Goal: Transaction & Acquisition: Subscribe to service/newsletter

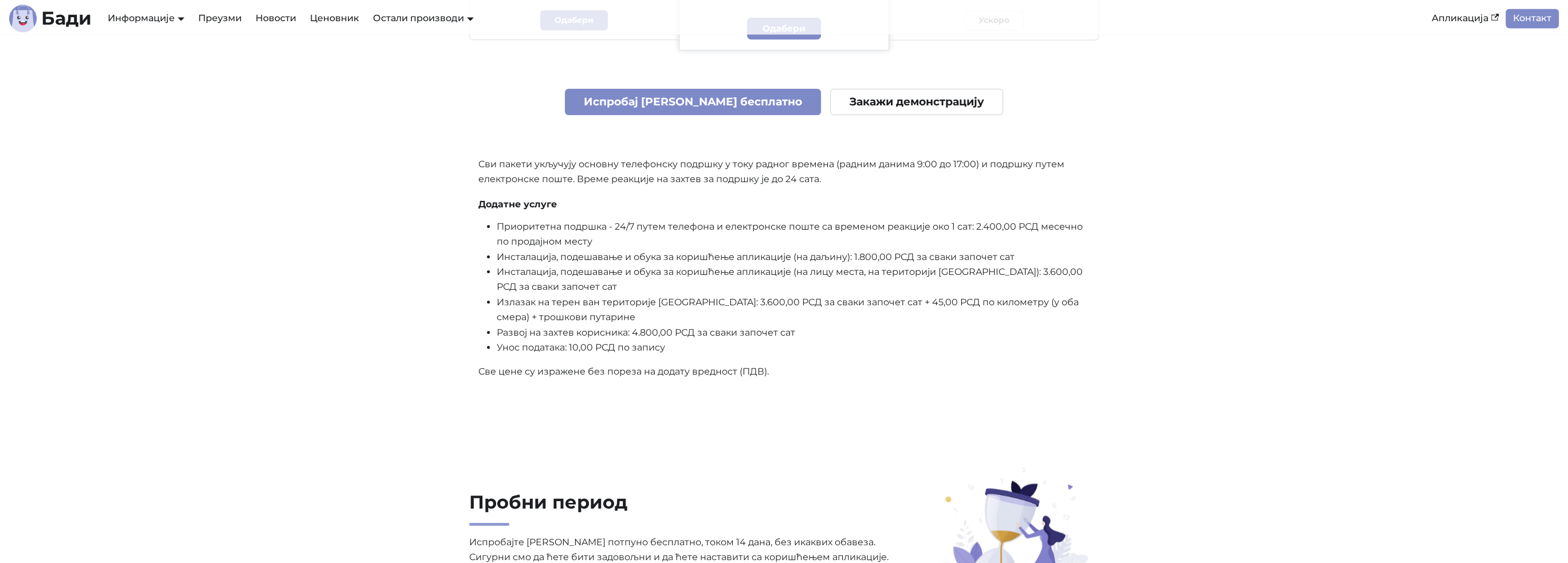
scroll to position [2977, 0]
click at [658, 107] on link "Испробај Бади бесплатно" at bounding box center [693, 102] width 257 height 27
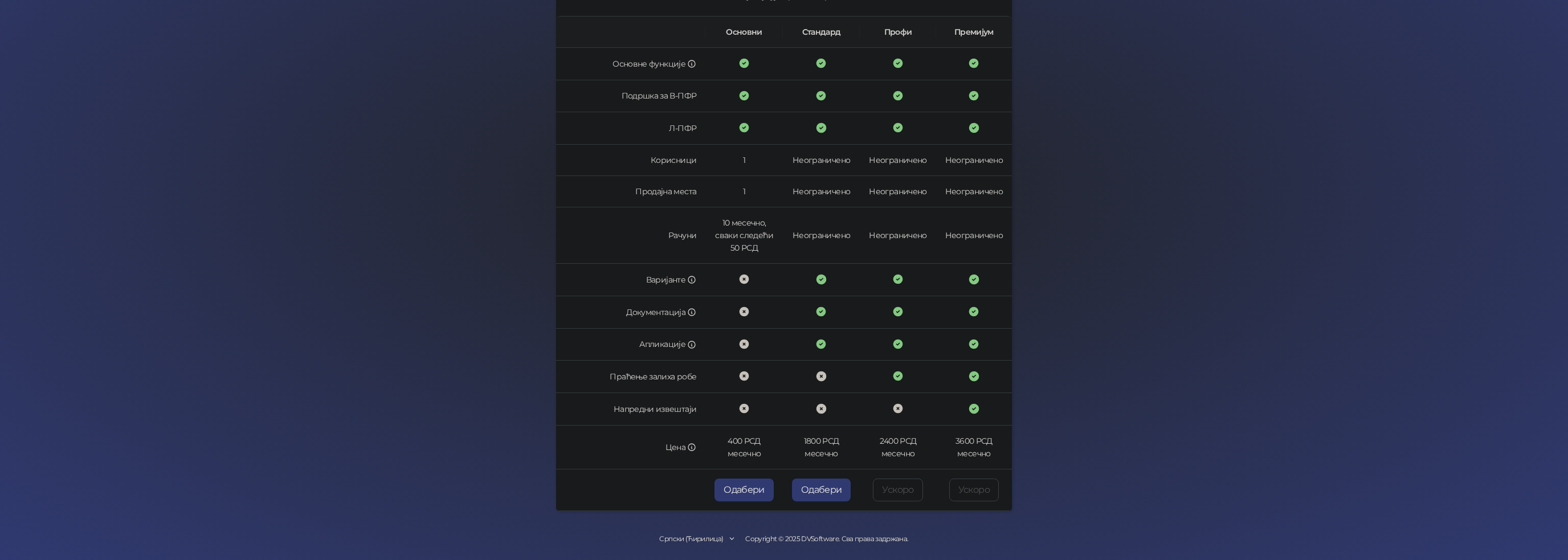
scroll to position [180, 0]
click at [736, 489] on button "Одабери" at bounding box center [744, 489] width 59 height 23
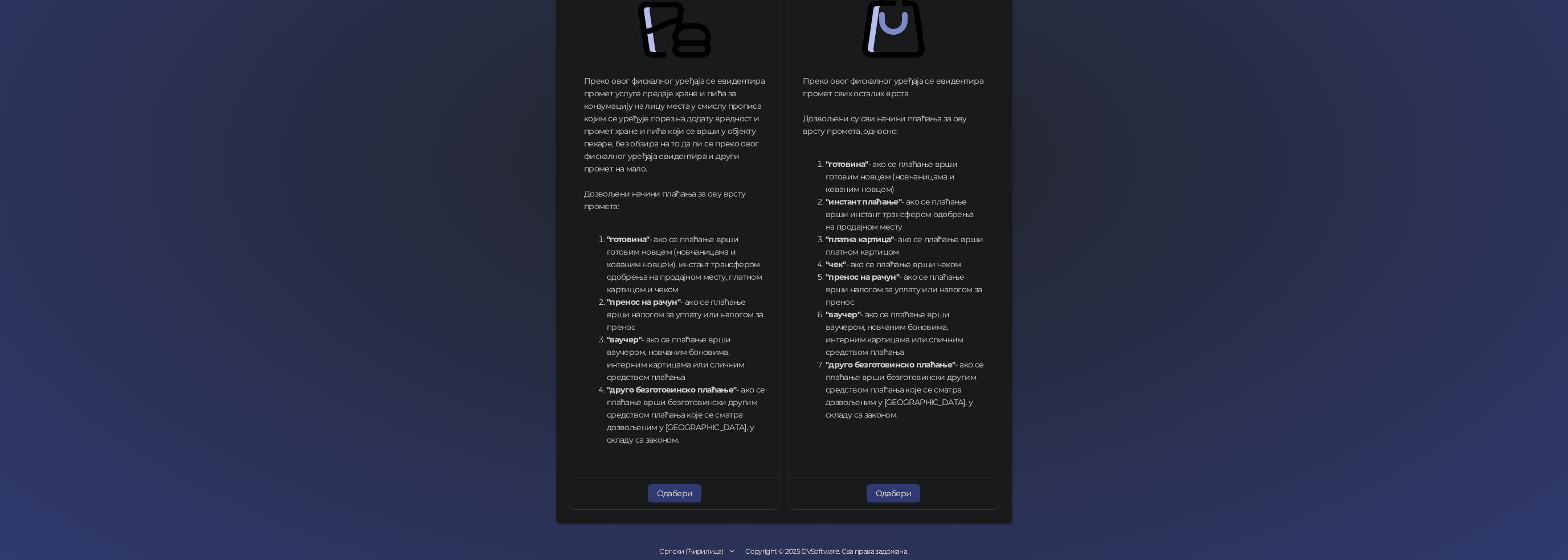
scroll to position [267, 0]
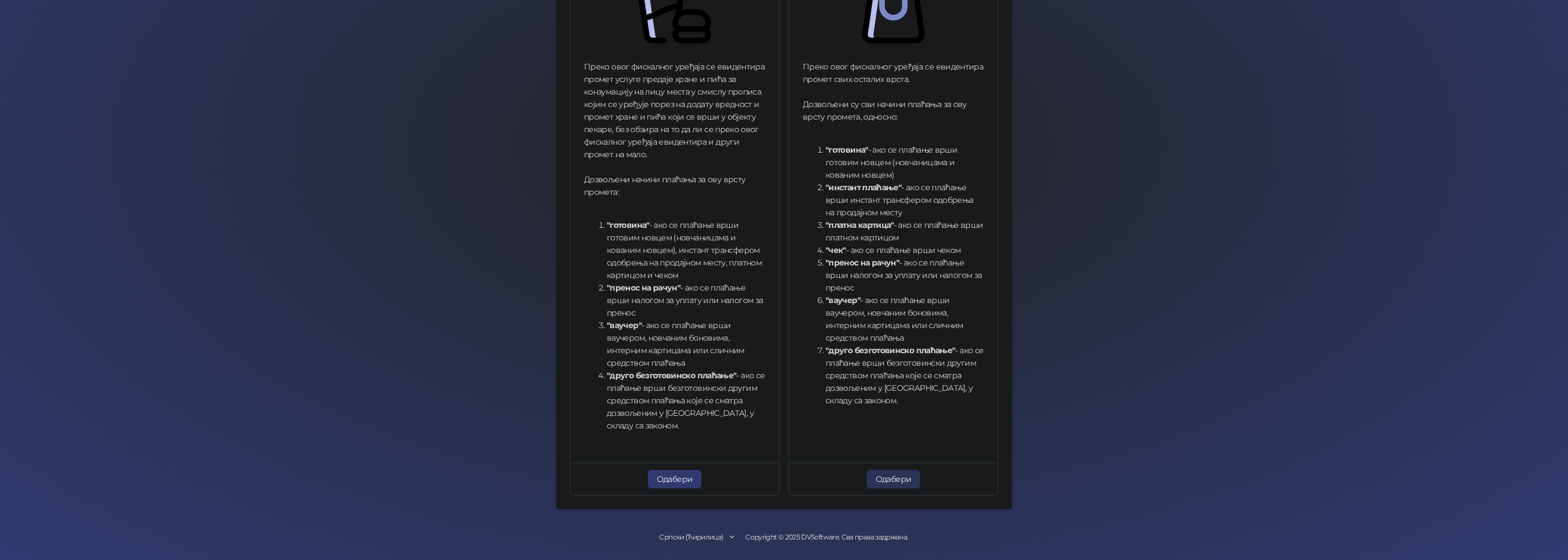
click at [893, 476] on button "Одабери" at bounding box center [893, 478] width 54 height 18
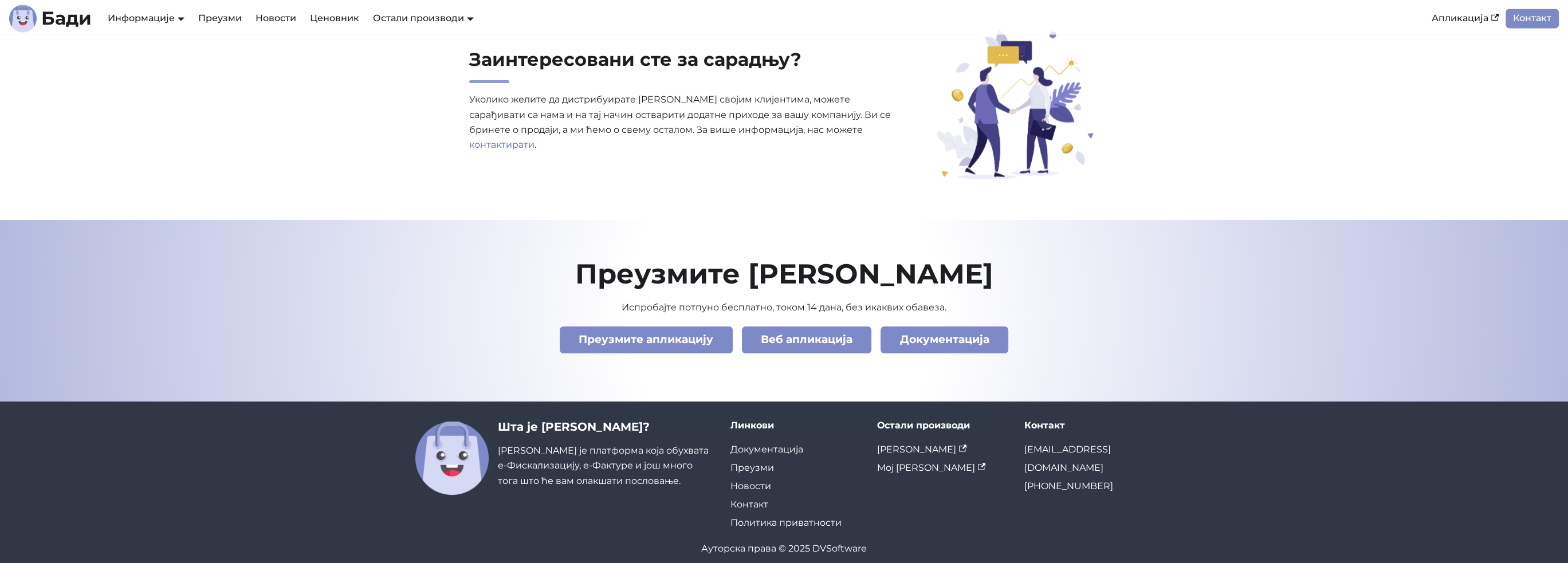
scroll to position [3882, 0]
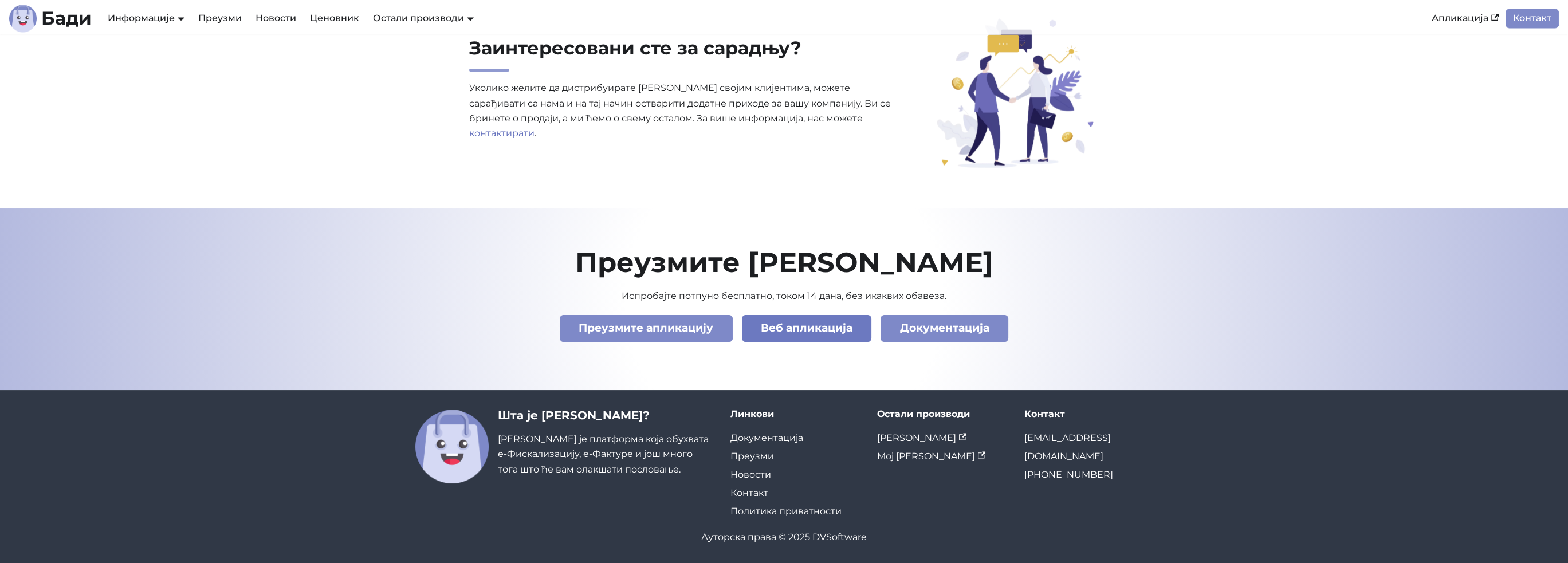
drag, startPoint x: 795, startPoint y: 332, endPoint x: 790, endPoint y: 327, distance: 7.1
click at [795, 332] on link "Веб апликација" at bounding box center [807, 328] width 130 height 27
